Goal: Task Accomplishment & Management: Use online tool/utility

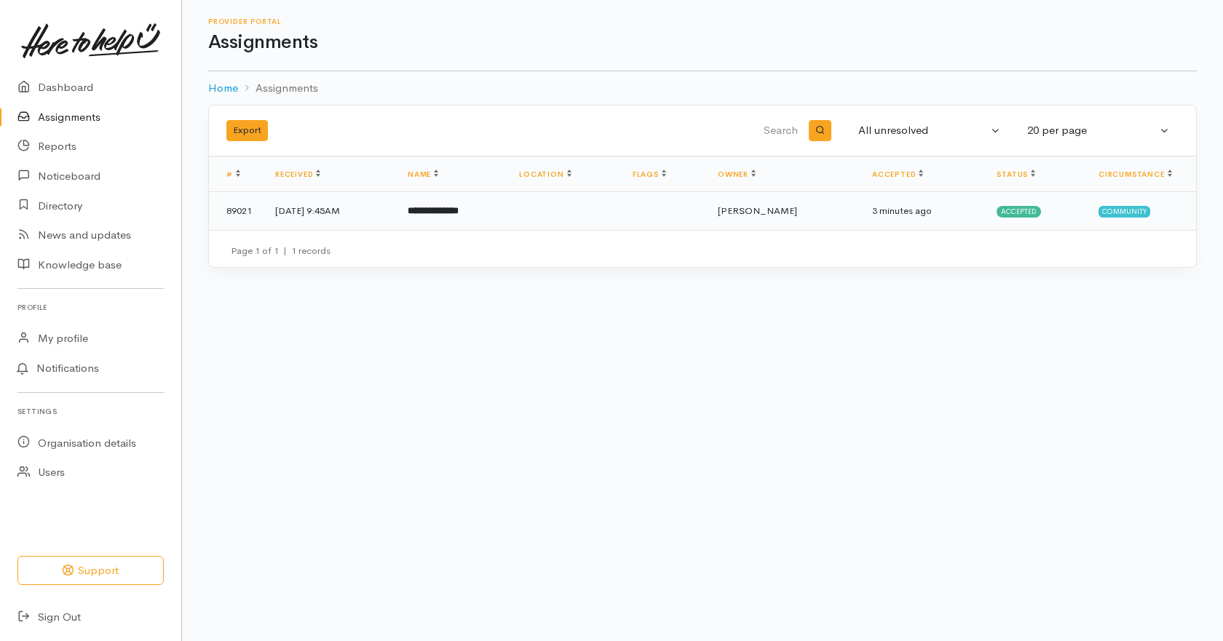
drag, startPoint x: 474, startPoint y: 205, endPoint x: 499, endPoint y: 218, distance: 28.0
click at [459, 206] on b "**********" at bounding box center [433, 210] width 51 height 9
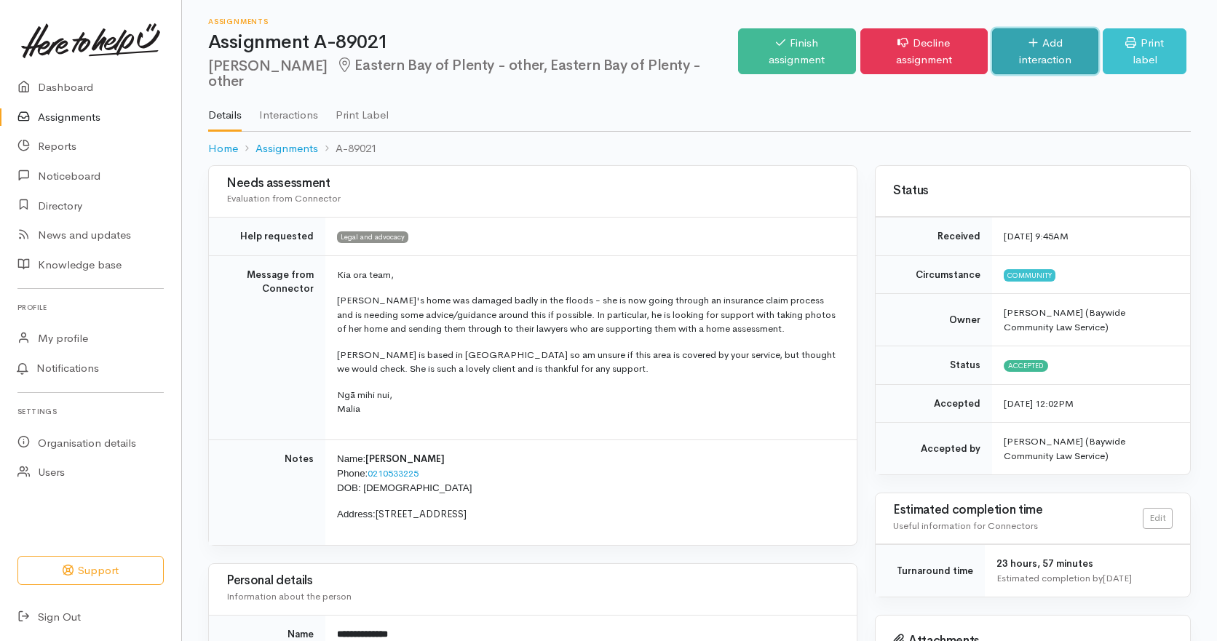
click at [1029, 47] on icon at bounding box center [1033, 42] width 9 height 11
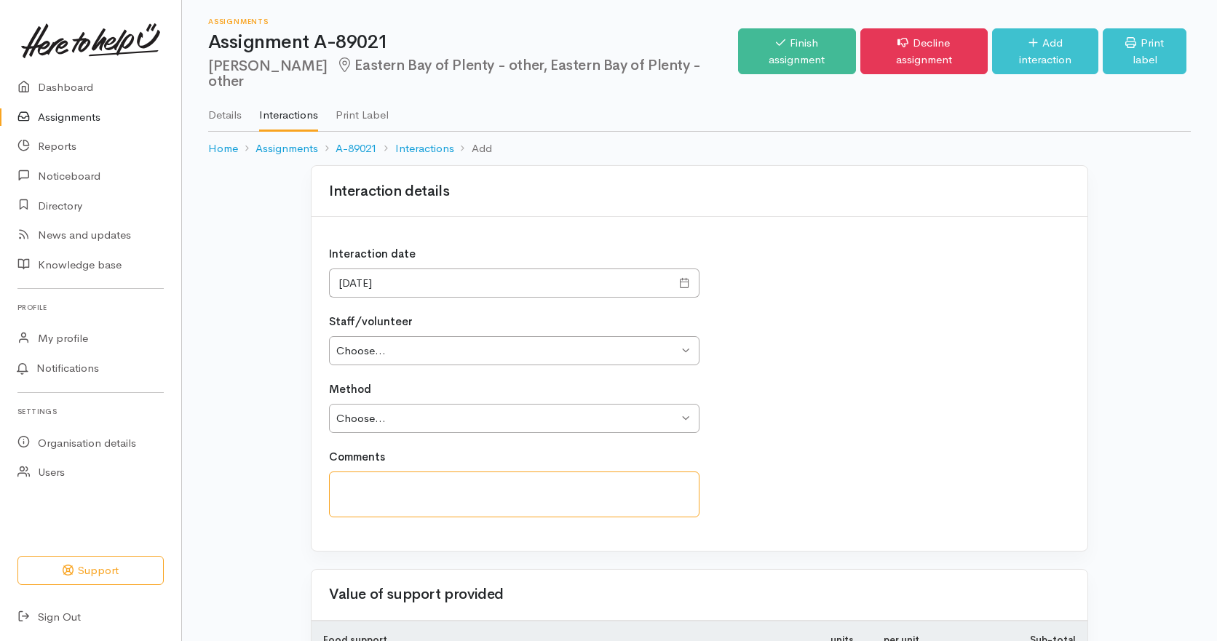
click at [397, 487] on textarea at bounding box center [514, 495] width 371 height 46
click at [564, 486] on textarea "attempted to call the client with no success" at bounding box center [514, 495] width 371 height 46
type textarea "attempted to call the client with no success. will try again"
click at [352, 354] on select "Choose... Jackie Ward Juanita Burt Lynne Hesp" at bounding box center [514, 351] width 371 height 30
select select "1033"
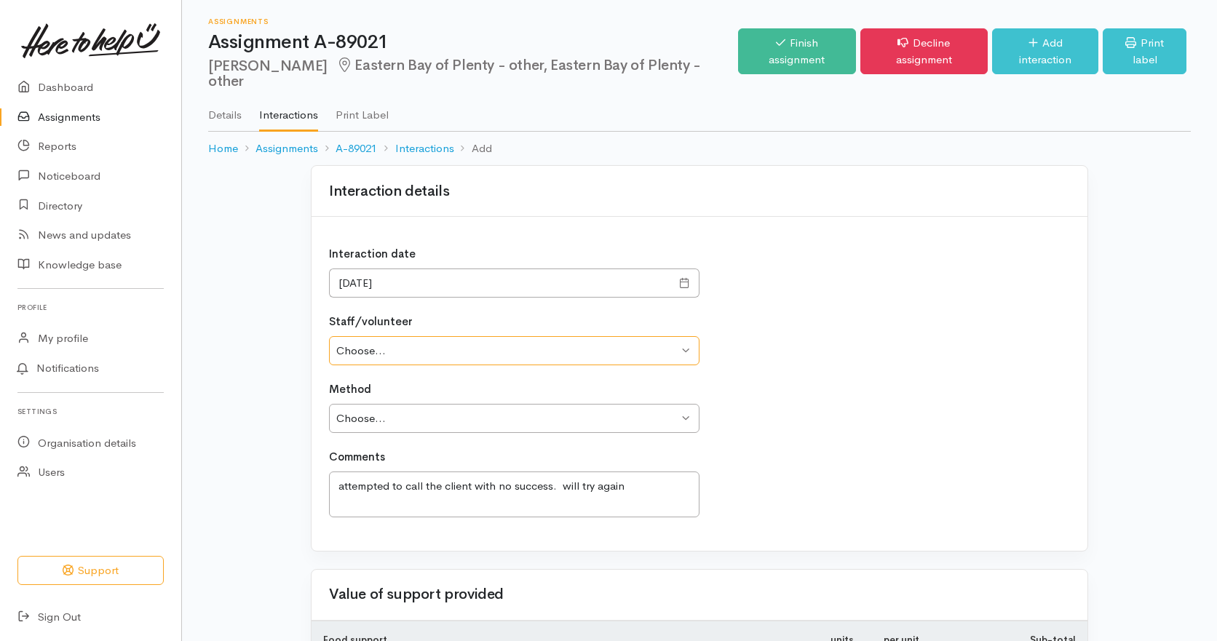
click at [329, 336] on select "Choose... Jackie Ward Juanita Burt Lynne Hesp" at bounding box center [514, 351] width 371 height 30
click at [389, 415] on select "Choose... Phone Visit Other" at bounding box center [514, 419] width 371 height 30
select select "1"
click at [329, 404] on select "Choose... Phone Visit Other" at bounding box center [514, 419] width 371 height 30
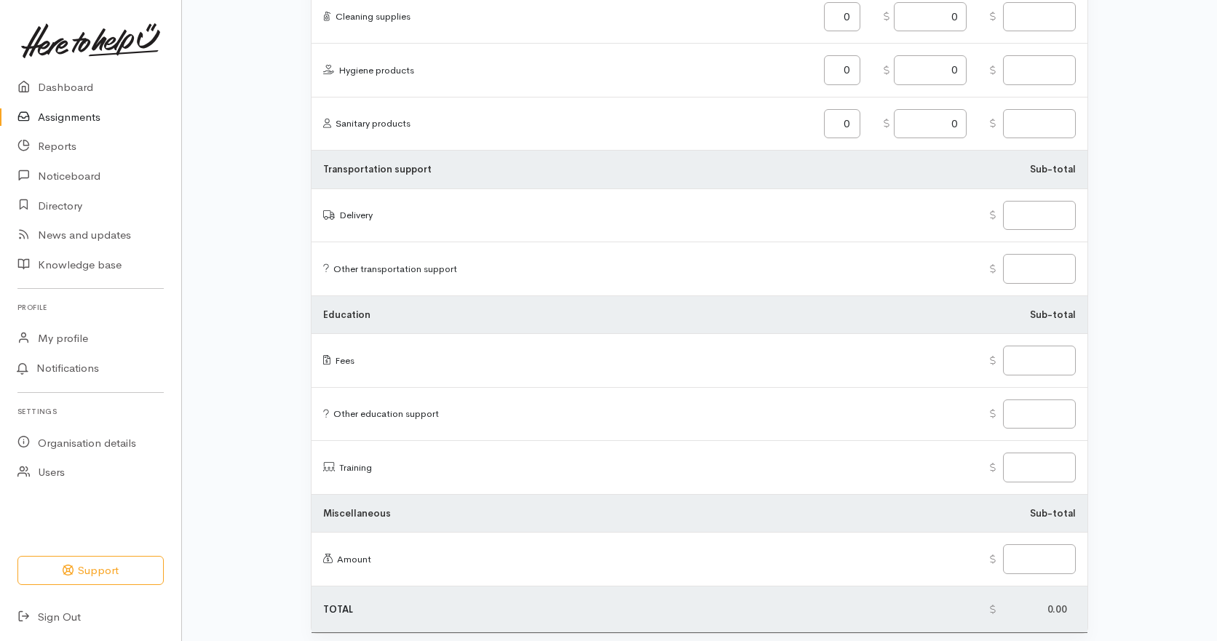
scroll to position [1719, 0]
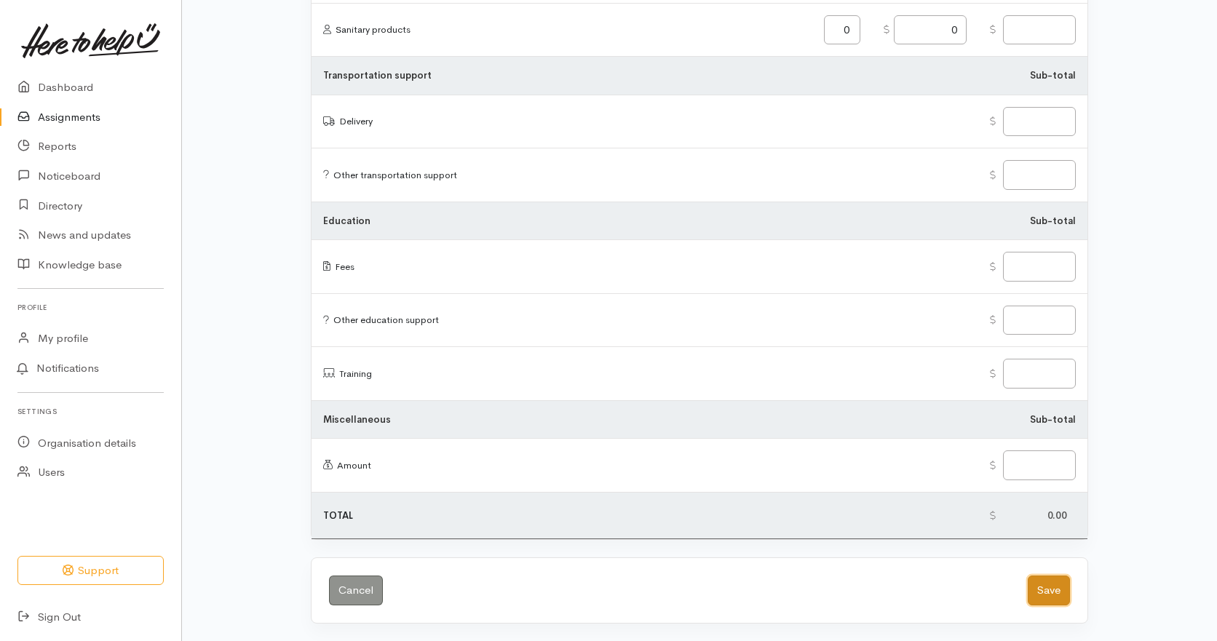
click at [1050, 590] on button "Save" at bounding box center [1049, 591] width 42 height 30
